Goal: Check status

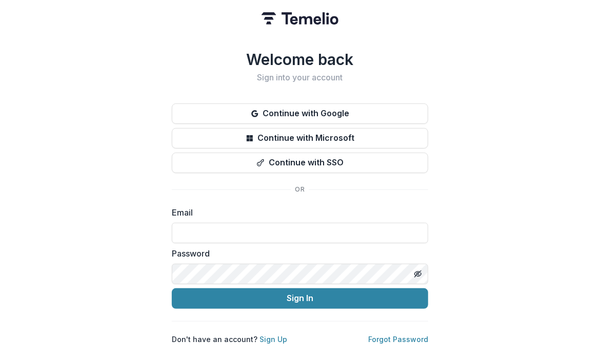
click at [581, 152] on div "Welcome back Sign into your account Continue with Google Continue with Microsof…" at bounding box center [300, 181] width 600 height 362
click at [258, 214] on label "Email" at bounding box center [297, 213] width 250 height 12
click at [259, 233] on input at bounding box center [300, 233] width 256 height 21
type input "**********"
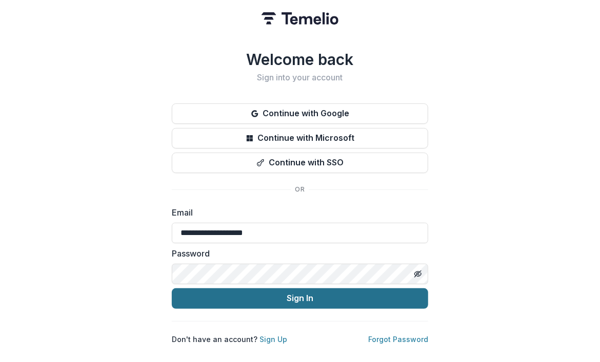
click at [352, 294] on button "Sign In" at bounding box center [300, 299] width 256 height 21
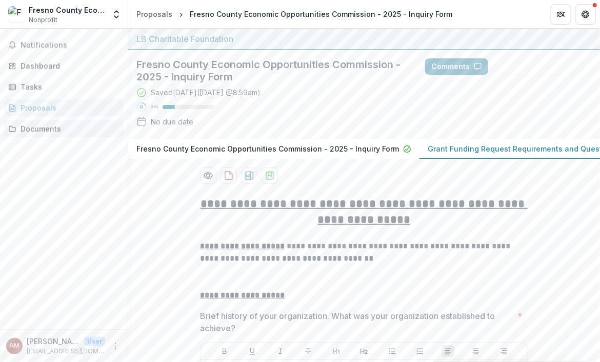
click at [50, 129] on div "Documents" at bounding box center [68, 129] width 95 height 11
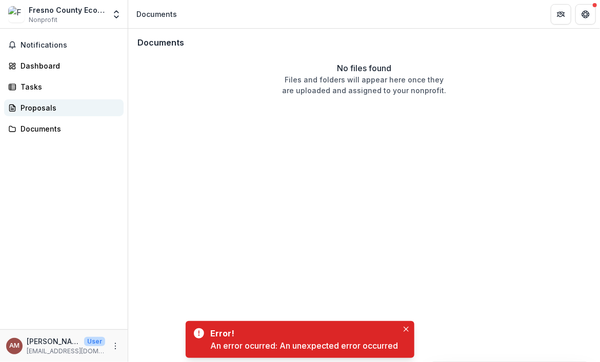
click at [50, 113] on link "Proposals" at bounding box center [63, 107] width 119 height 17
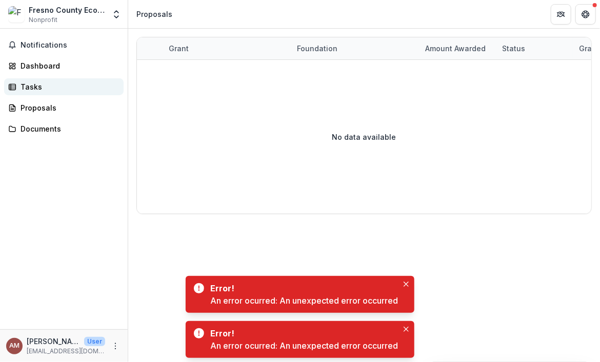
click at [25, 86] on div "Tasks" at bounding box center [68, 86] width 95 height 11
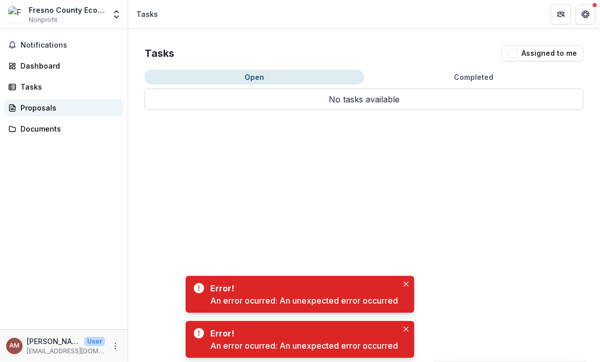
click at [37, 106] on div "Proposals" at bounding box center [68, 108] width 95 height 11
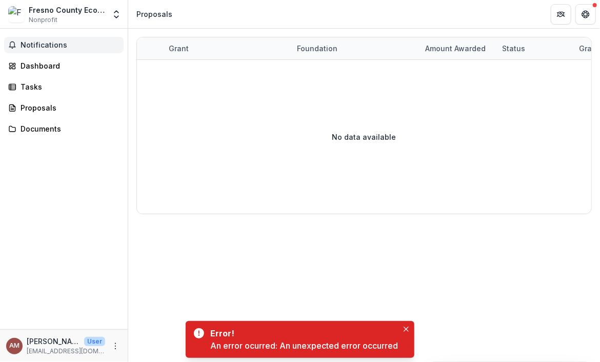
click at [51, 45] on span "Notifications" at bounding box center [70, 45] width 99 height 9
click at [147, 14] on div "Proposals" at bounding box center [154, 14] width 36 height 11
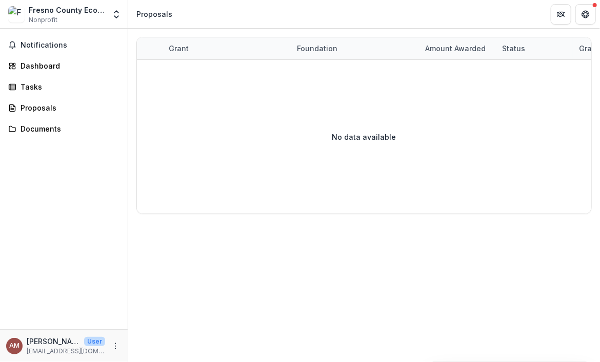
click at [54, 53] on div "Notifications Dashboard Tasks Proposals Documents" at bounding box center [64, 179] width 128 height 301
click at [54, 51] on button "Notifications" at bounding box center [63, 45] width 119 height 16
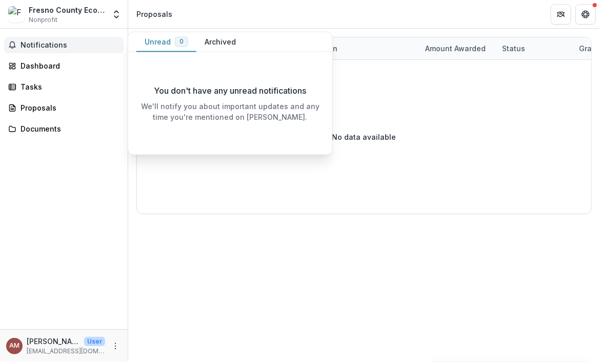
click at [236, 39] on button "Archived" at bounding box center [220, 42] width 48 height 20
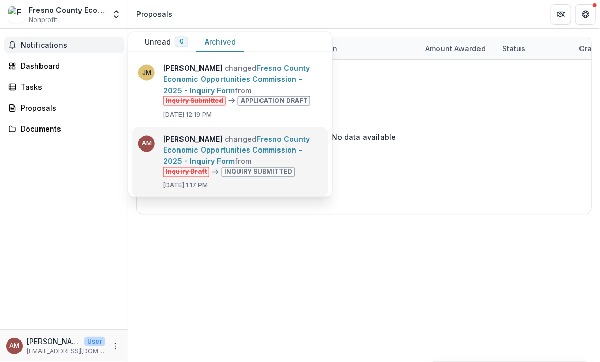
click at [217, 150] on link "Fresno County Economic Opportunities Commission - 2025 - Inquiry Form" at bounding box center [236, 149] width 147 height 31
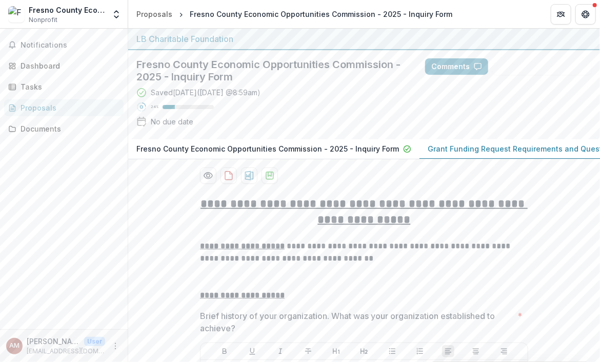
click at [554, 127] on div "Fresno County Economic Opportunities Commission - 2025 - Inquiry Form Saved [DA…" at bounding box center [364, 94] width 472 height 89
